Goal: Task Accomplishment & Management: Use online tool/utility

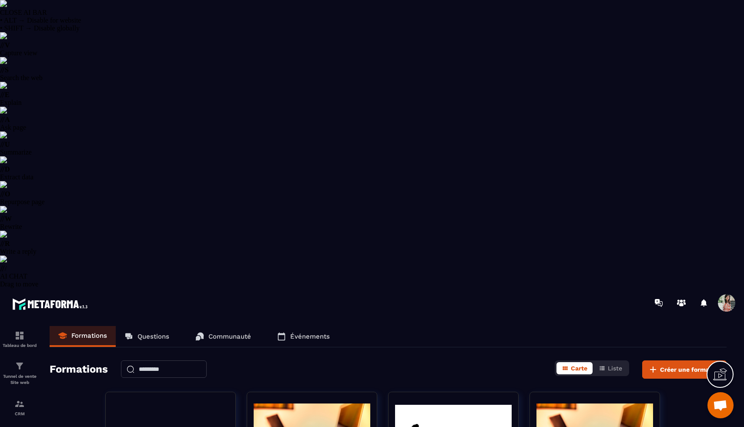
select select "******"
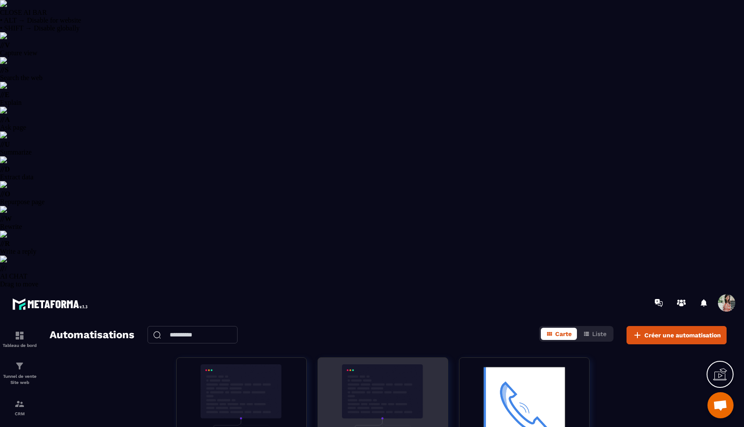
click at [389, 364] on img at bounding box center [383, 407] width 117 height 87
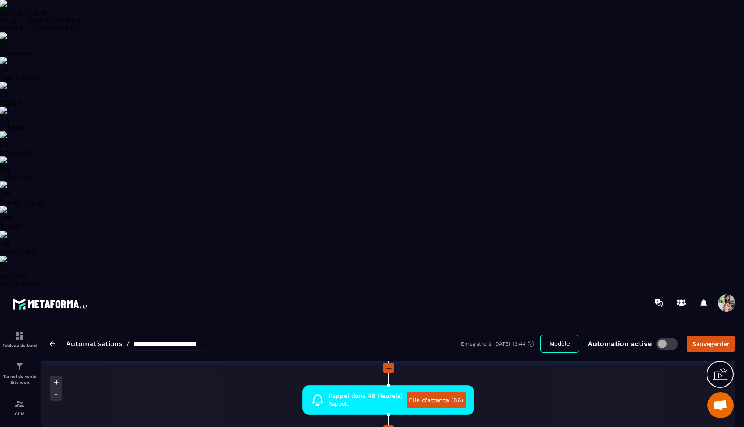
scroll to position [285, 0]
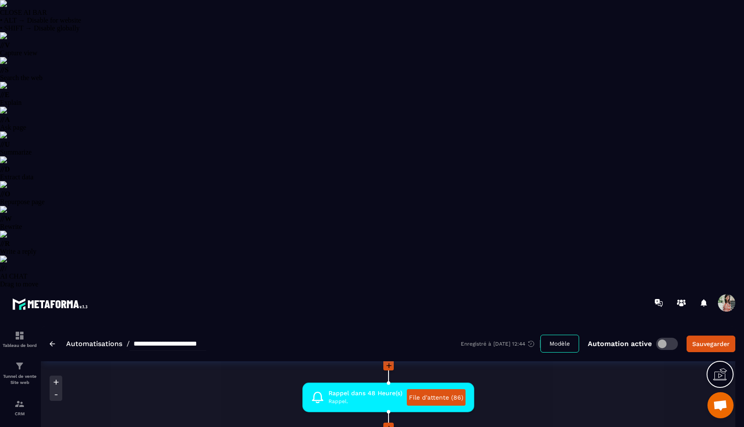
click at [7, 7] on img at bounding box center [3, 3] width 7 height 7
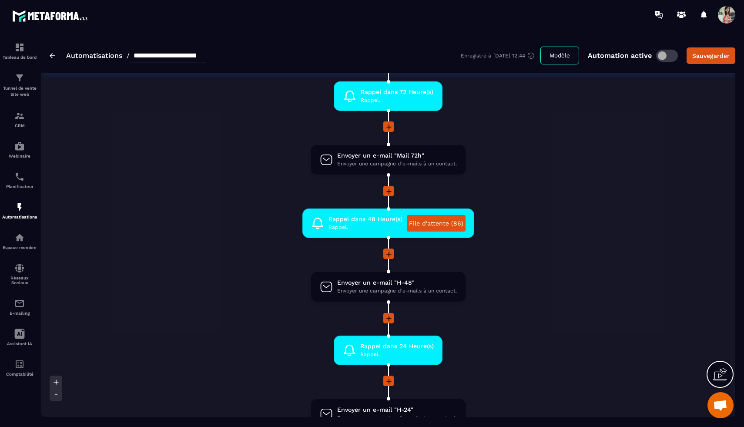
scroll to position [0, 0]
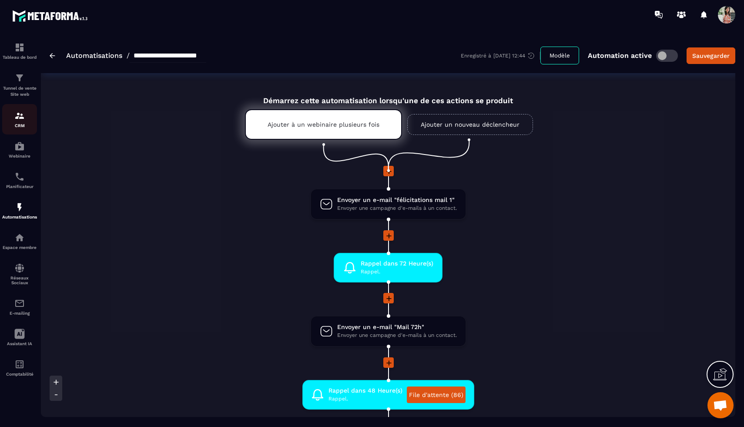
click at [24, 121] on img at bounding box center [19, 116] width 10 height 10
